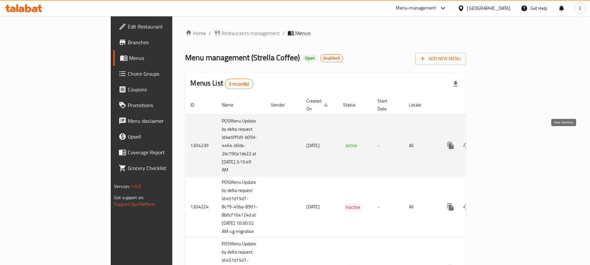
click at [502, 142] on icon "enhanced table" at bounding box center [498, 146] width 8 height 8
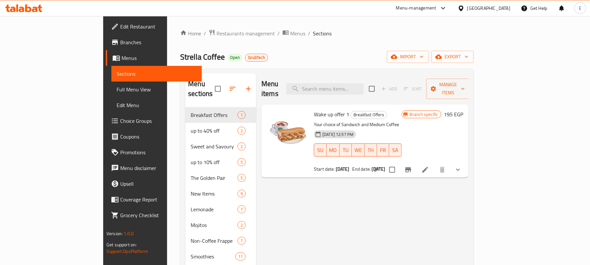
click at [120, 42] on span "Branches" at bounding box center [158, 42] width 76 height 8
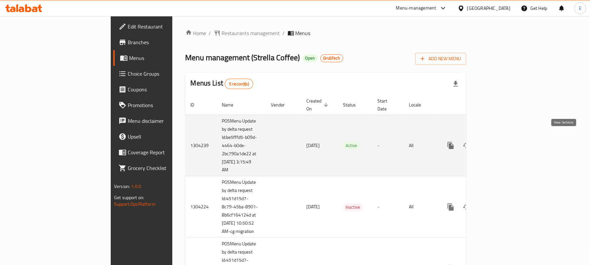
click at [506, 142] on link "enhanced table" at bounding box center [498, 146] width 16 height 16
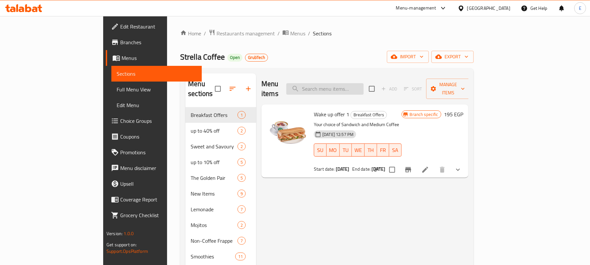
click at [364, 88] on input "search" at bounding box center [325, 88] width 77 height 11
paste input "Cozy Combo"
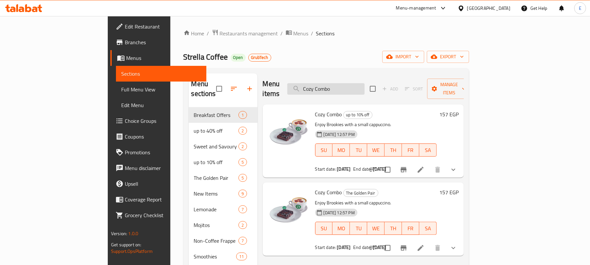
click at [352, 84] on input "Cozy Combo" at bounding box center [325, 88] width 77 height 11
paste input "Sweet Break"
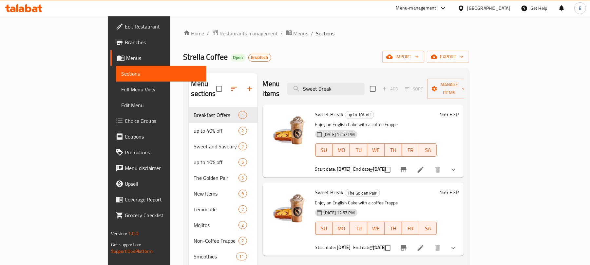
type input "Sweet Break"
click at [425, 166] on icon at bounding box center [421, 170] width 8 height 8
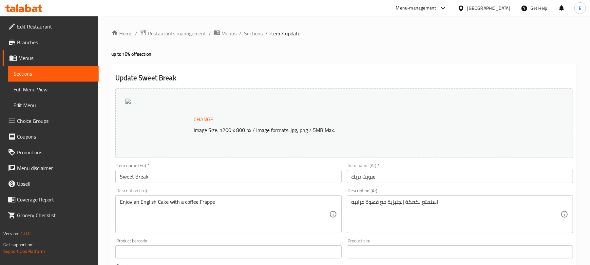
click at [33, 43] on span "Branches" at bounding box center [55, 42] width 76 height 8
